Goal: Transaction & Acquisition: Purchase product/service

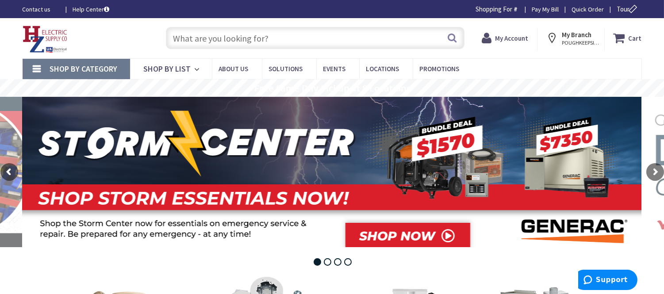
type input "[PERSON_NAME] Corners Rd, [GEOGRAPHIC_DATA], [GEOGRAPHIC_DATA]"
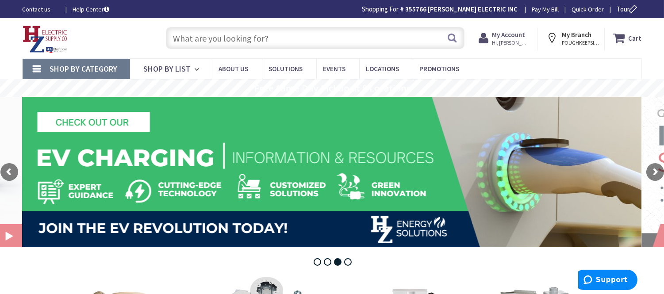
click at [187, 35] on input "text" at bounding box center [315, 38] width 299 height 22
click at [90, 64] on span "Shop By Category" at bounding box center [84, 69] width 68 height 10
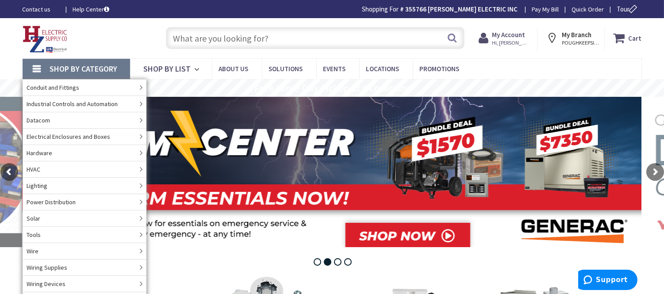
click at [198, 39] on input "text" at bounding box center [315, 38] width 299 height 22
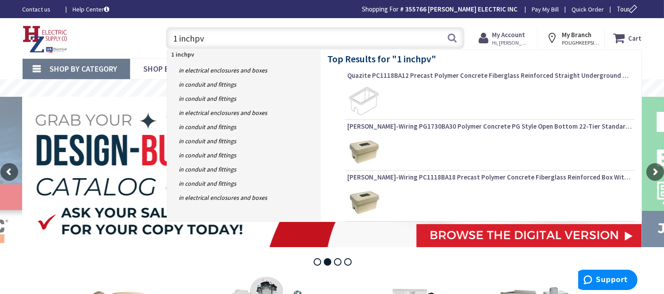
type input "1 inchpvc"
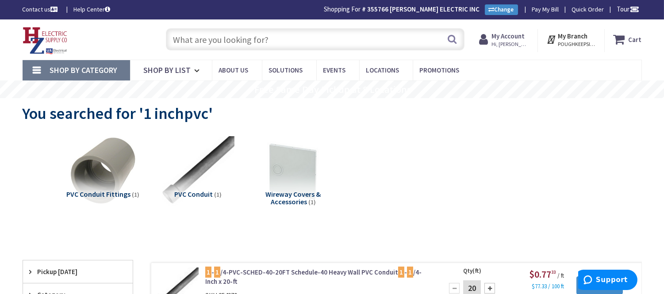
click at [186, 43] on input "text" at bounding box center [315, 39] width 299 height 22
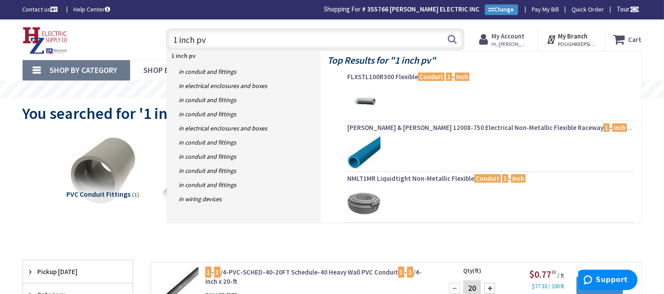
type input "1 inch pvc"
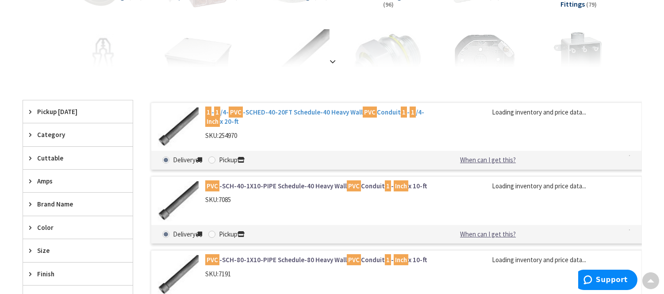
scroll to position [247, 0]
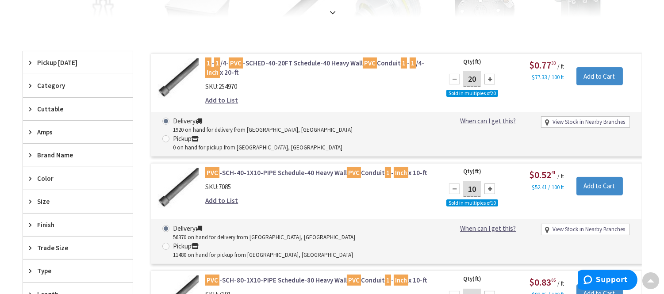
click at [476, 181] on input "10" at bounding box center [472, 188] width 18 height 15
type input "100"
click at [608, 177] on input "Add to Cart" at bounding box center [599, 186] width 46 height 19
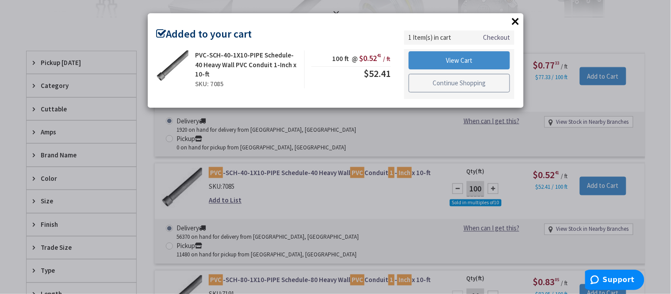
click at [458, 79] on link "Continue Shopping" at bounding box center [460, 83] width 102 height 19
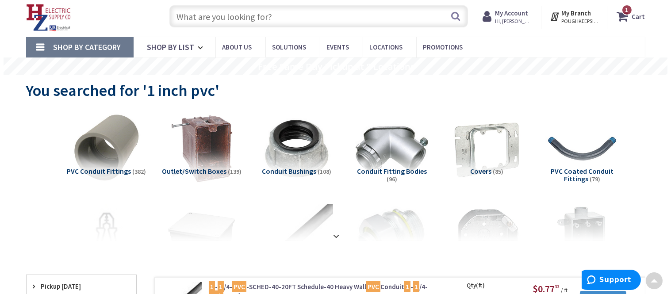
scroll to position [0, 0]
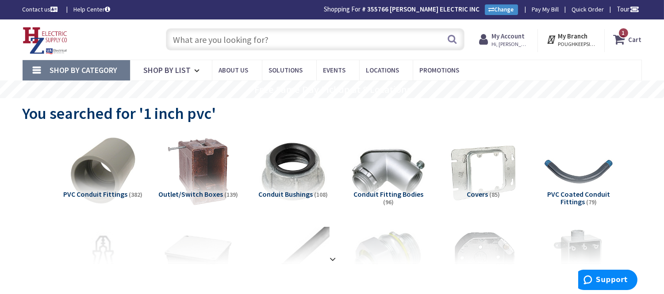
click at [180, 42] on input "text" at bounding box center [315, 39] width 299 height 22
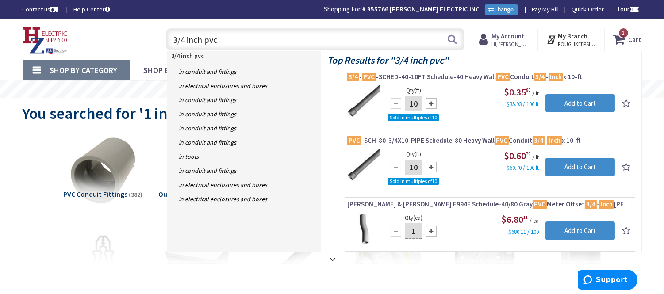
type input "3/4 inch pvc"
click at [420, 103] on input "10" at bounding box center [414, 103] width 18 height 15
type input "1"
type input "50"
click at [557, 101] on input "Add to Cart" at bounding box center [579, 103] width 69 height 19
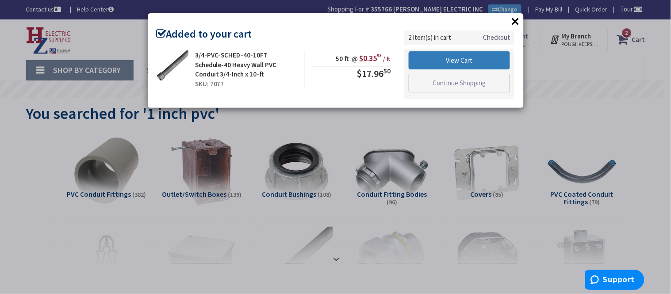
click at [455, 54] on link "View Cart" at bounding box center [460, 60] width 102 height 19
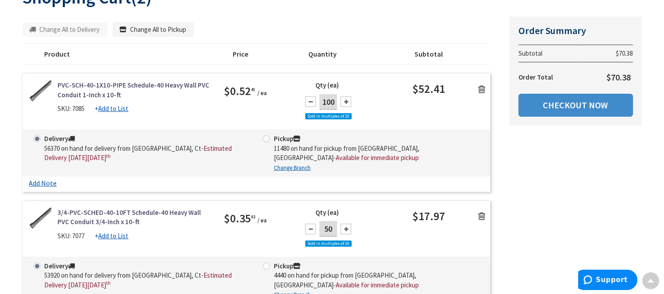
scroll to position [142, 0]
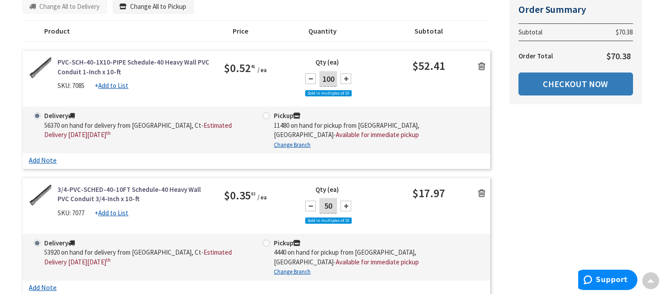
click at [558, 88] on link "Checkout Now" at bounding box center [576, 84] width 115 height 23
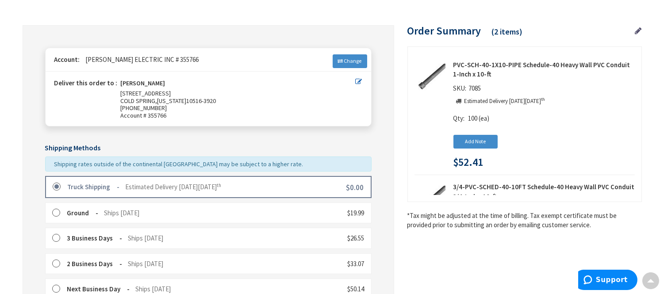
click at [53, 184] on label at bounding box center [60, 187] width 14 height 9
click at [346, 58] on span "Change" at bounding box center [353, 61] width 18 height 7
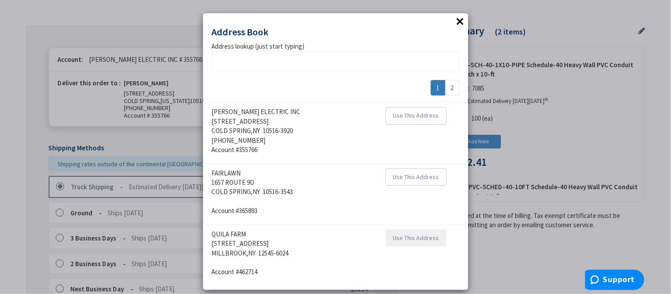
click at [406, 236] on span "Use This Address" at bounding box center [416, 238] width 46 height 8
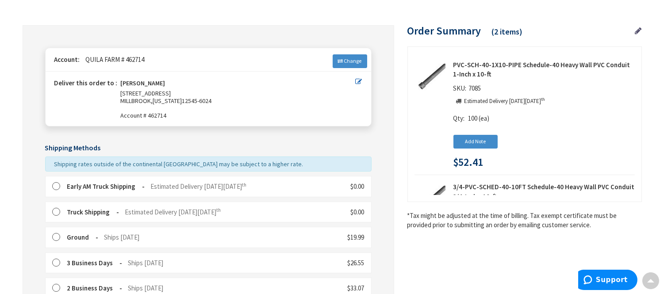
click at [51, 185] on div "Early AM Truck Shipping Estimated Delivery [DATE][DATE] $0.00" at bounding box center [208, 186] width 326 height 21
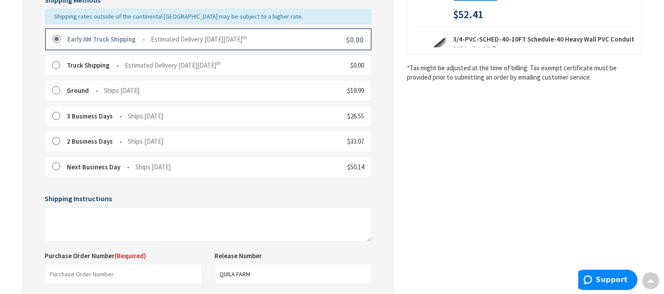
scroll to position [328, 0]
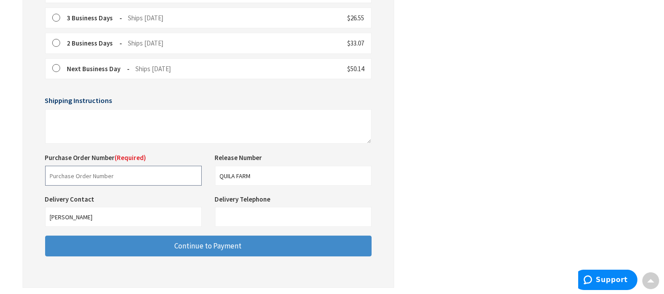
click at [50, 180] on input "text" at bounding box center [123, 176] width 157 height 20
type input "Quila Farm"
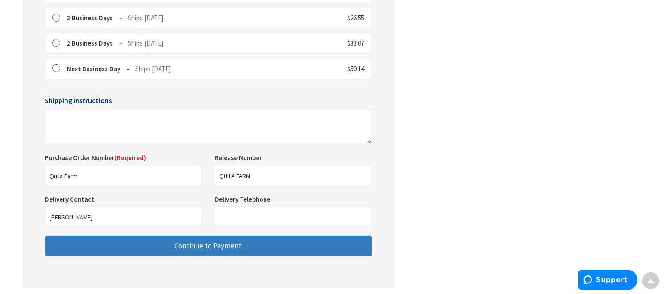
click at [131, 243] on button "Continue to Payment" at bounding box center [208, 246] width 326 height 21
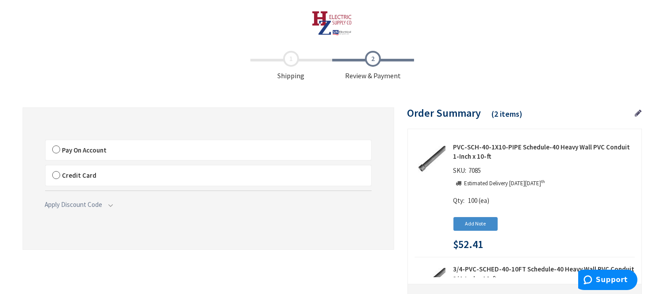
click at [54, 150] on label "Pay On Account" at bounding box center [209, 150] width 326 height 20
click at [46, 142] on input "Pay On Account" at bounding box center [46, 142] width 0 height 0
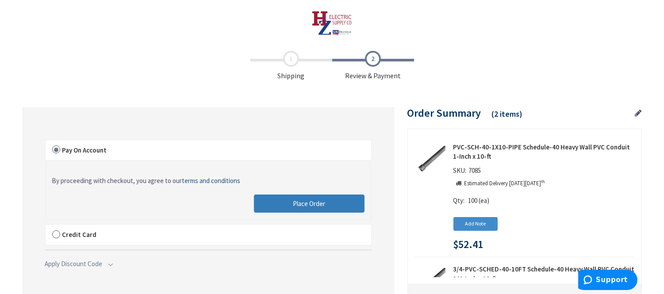
click at [312, 197] on button "Place Order" at bounding box center [309, 204] width 111 height 19
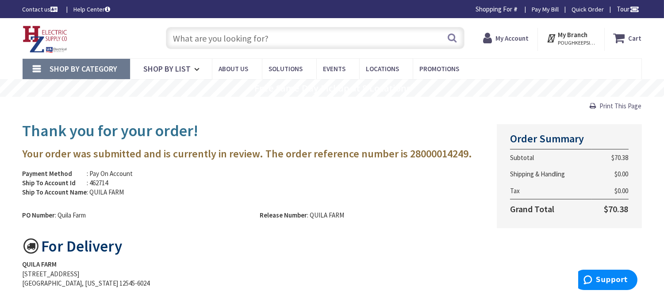
click at [180, 29] on input "text" at bounding box center [315, 38] width 299 height 22
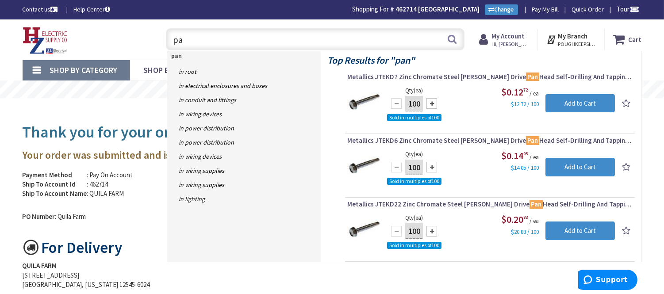
type input "p"
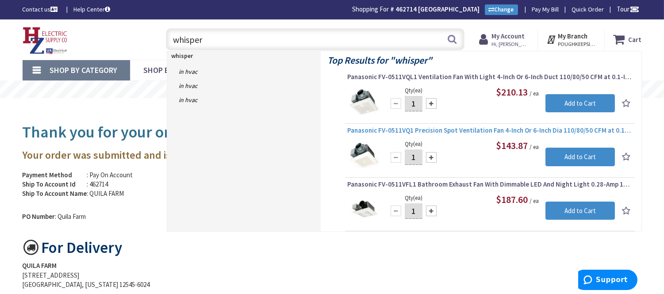
type input "whisper"
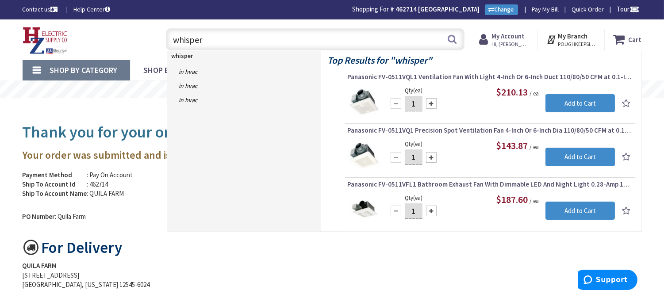
click at [466, 133] on span "Panasonic FV-0511VQ1 Precision Spot Ventilation Fan 4-Inch Or 6-Inch Dia 110/80…" at bounding box center [489, 130] width 285 height 9
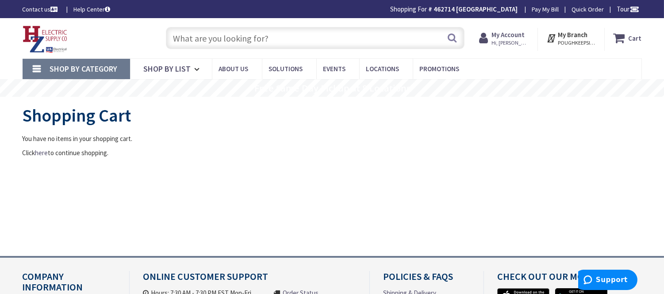
click at [189, 38] on input "text" at bounding box center [315, 38] width 299 height 22
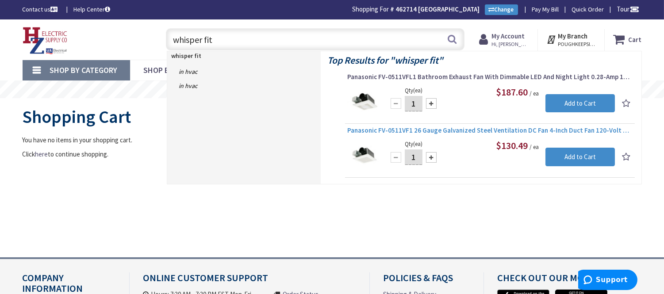
type input "whisper fit"
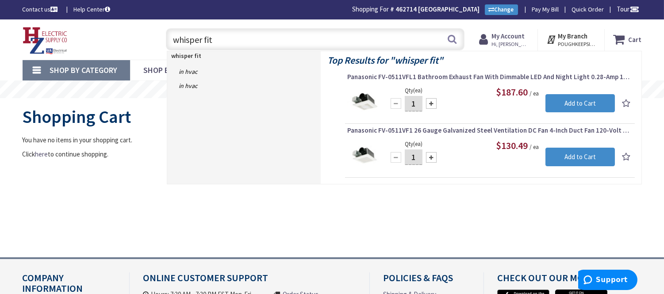
click at [465, 130] on span "Panasonic FV-0511VF1 26 Gauge Galvanized Steel Ventilation DC Fan 4-Inch Duct F…" at bounding box center [489, 130] width 285 height 9
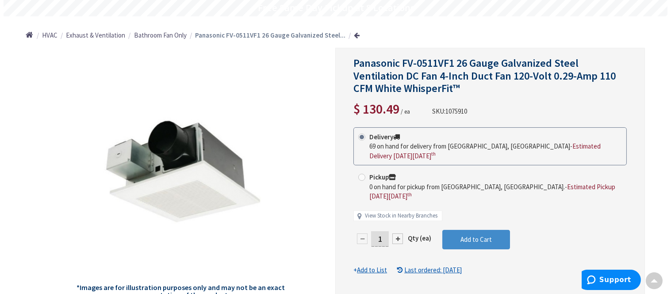
scroll to position [99, 0]
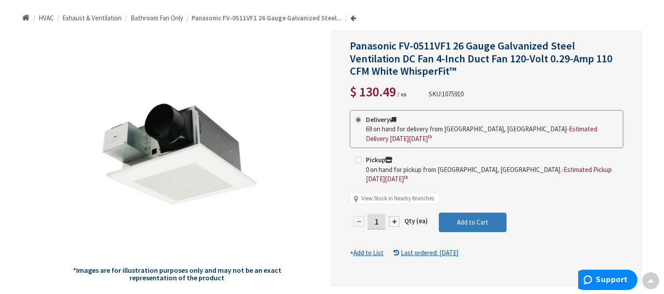
click at [480, 218] on span "Add to Cart" at bounding box center [472, 222] width 31 height 8
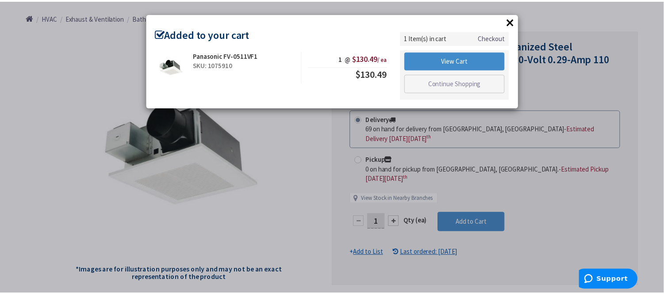
scroll to position [0, 0]
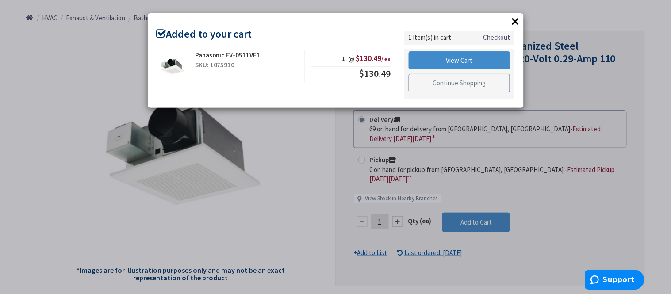
click at [452, 83] on link "Continue Shopping" at bounding box center [460, 83] width 102 height 19
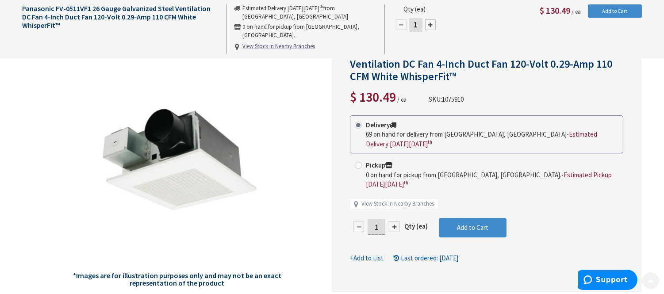
scroll to position [196, 0]
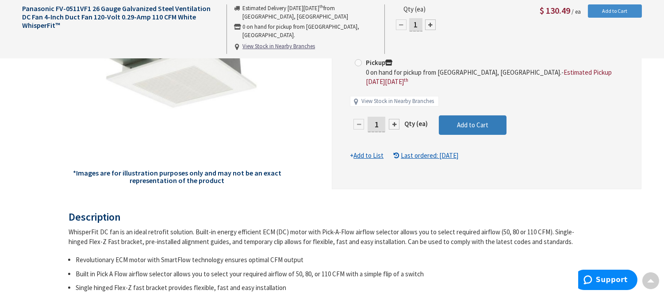
click at [455, 115] on button "Add to Cart" at bounding box center [473, 124] width 68 height 19
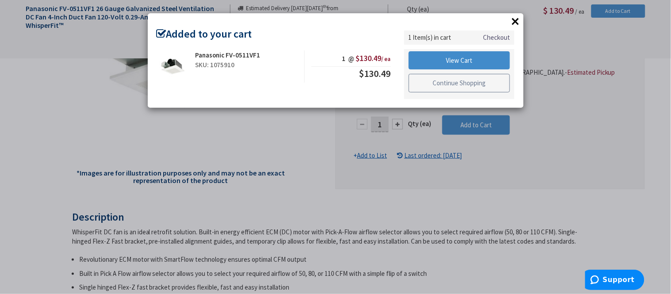
click at [464, 77] on link "Continue Shopping" at bounding box center [460, 83] width 102 height 19
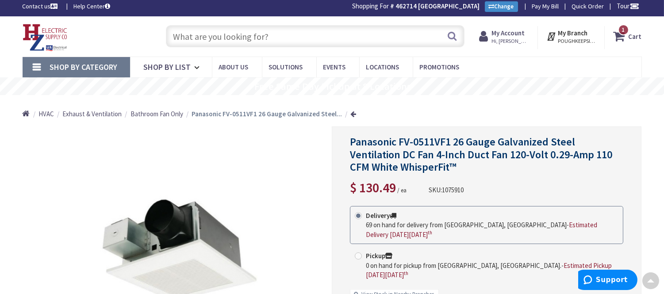
scroll to position [0, 0]
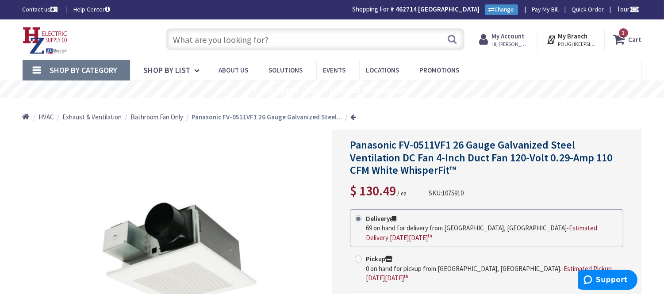
click at [622, 35] on span "1" at bounding box center [623, 33] width 3 height 8
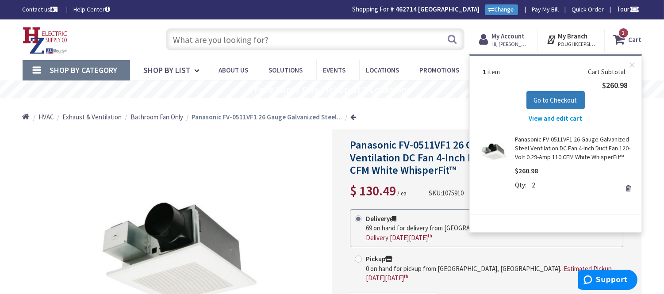
click at [554, 100] on span "Go to Checkout" at bounding box center [555, 100] width 43 height 8
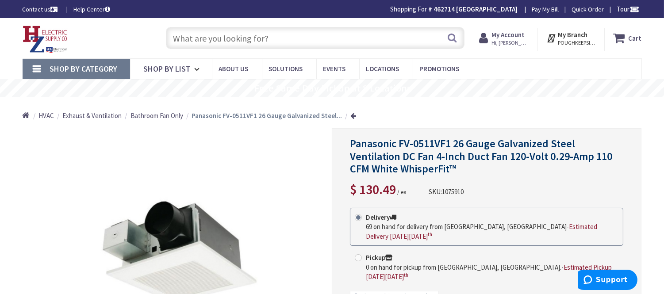
click at [622, 37] on icon at bounding box center [621, 38] width 15 height 16
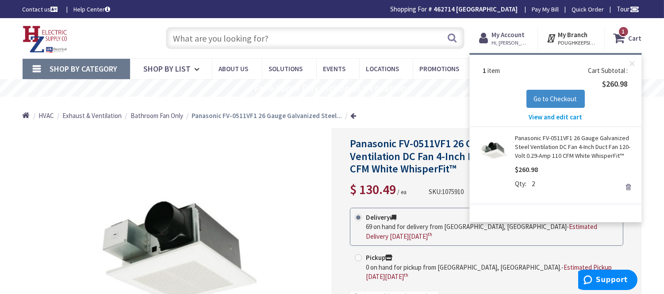
click at [565, 114] on span "View and edit cart" at bounding box center [556, 117] width 54 height 8
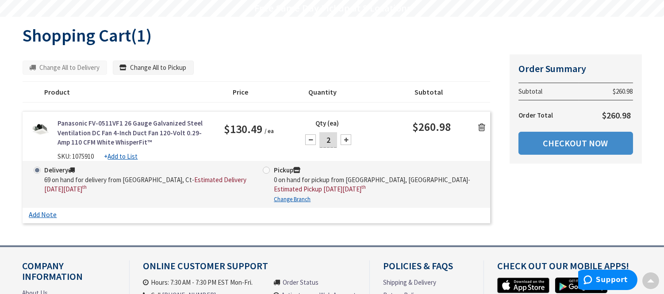
scroll to position [98, 0]
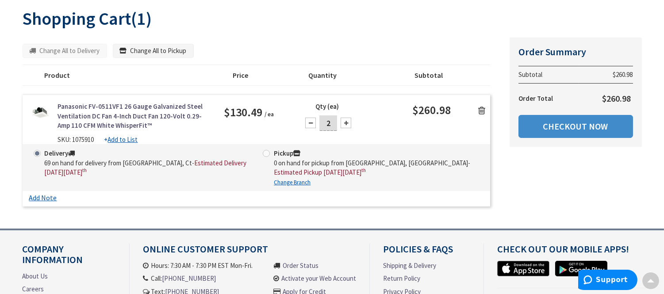
click at [311, 123] on div at bounding box center [310, 123] width 11 height 11
type input "1"
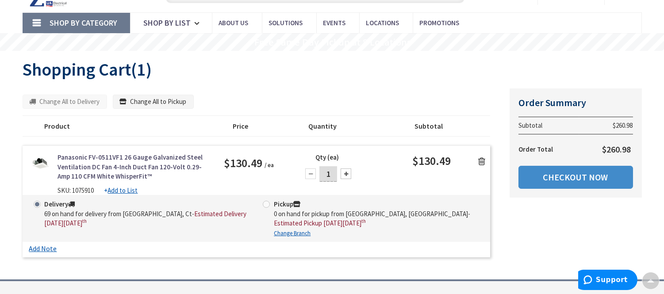
scroll to position [0, 0]
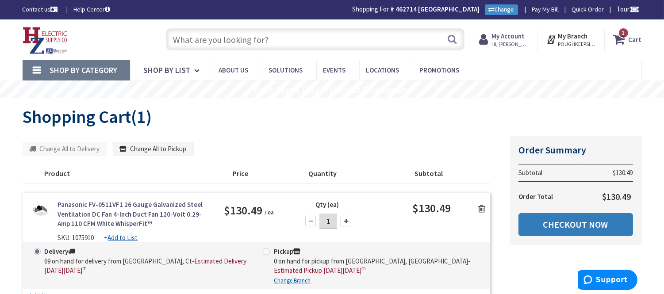
click at [564, 225] on link "Checkout Now" at bounding box center [576, 224] width 115 height 23
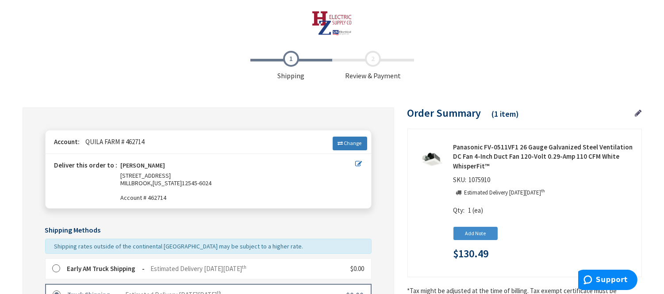
click at [342, 138] on link "Change" at bounding box center [350, 143] width 35 height 13
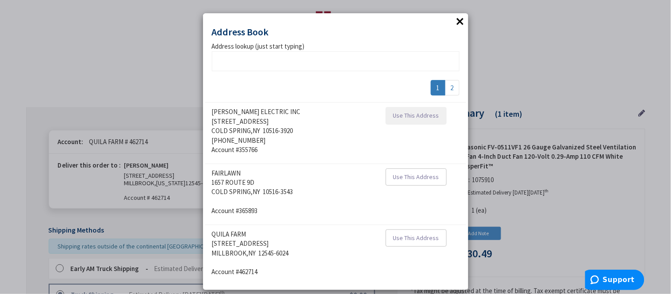
click at [406, 122] on button "Use This Address" at bounding box center [416, 116] width 61 height 18
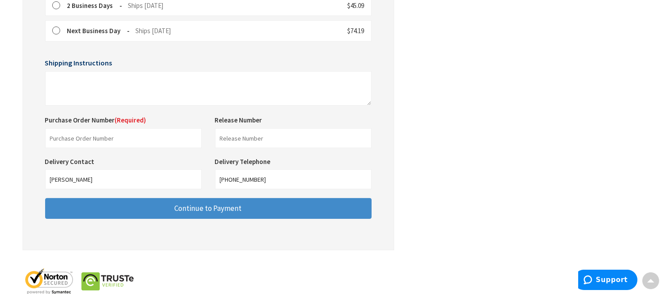
scroll to position [344, 0]
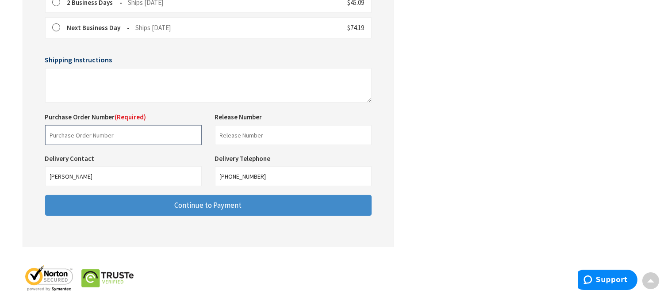
click at [90, 143] on input "text" at bounding box center [123, 135] width 157 height 20
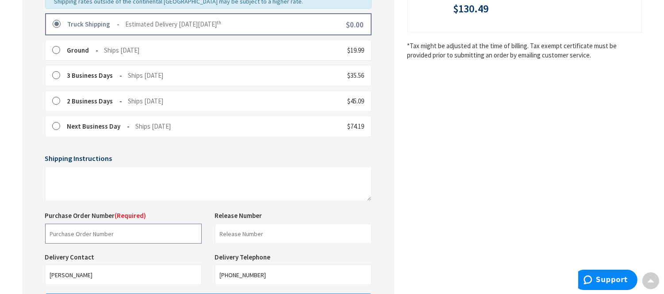
scroll to position [246, 0]
click at [63, 231] on input "text" at bounding box center [123, 233] width 157 height 20
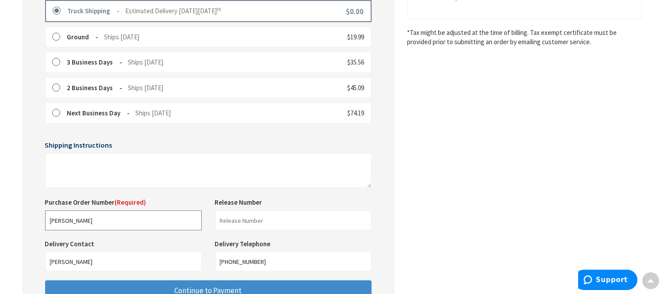
scroll to position [295, 0]
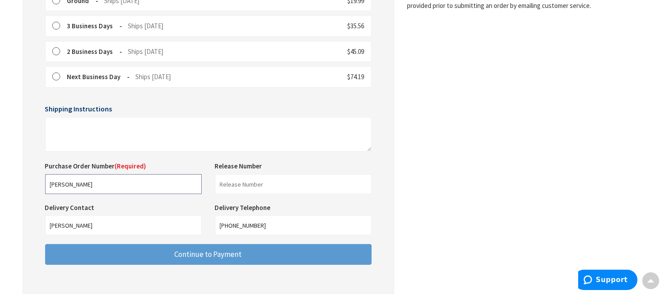
type input "Josh Hammond"
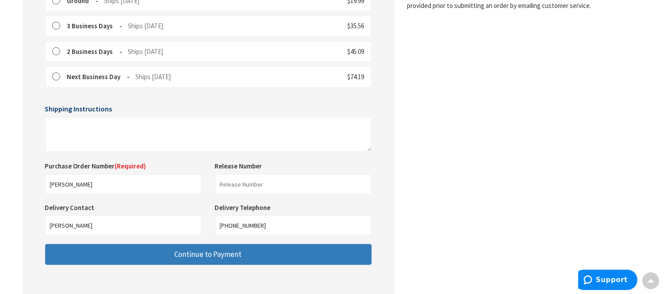
click at [174, 251] on button "Continue to Payment" at bounding box center [208, 254] width 326 height 21
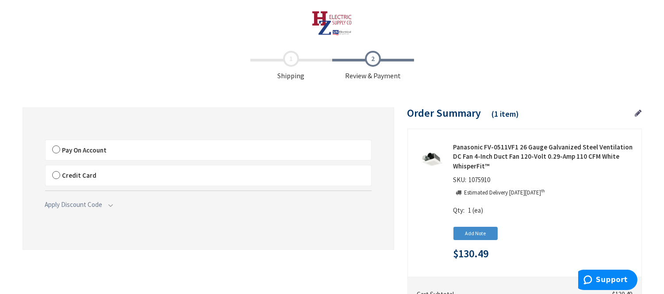
click at [55, 148] on label "Pay On Account" at bounding box center [209, 150] width 326 height 20
click at [46, 142] on input "Pay On Account" at bounding box center [46, 142] width 0 height 0
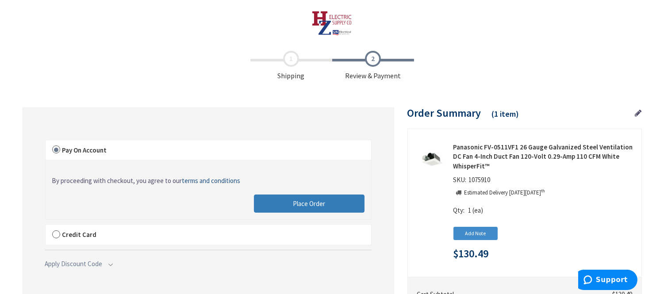
click at [315, 200] on span "Place Order" at bounding box center [309, 204] width 32 height 8
